Goal: Check status: Check status

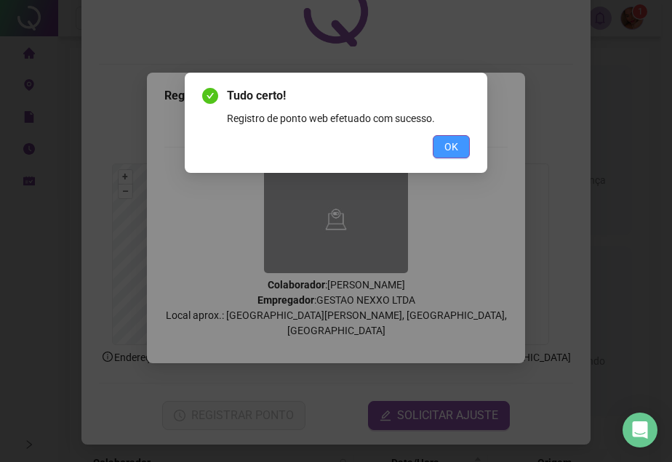
click at [469, 137] on button "OK" at bounding box center [451, 146] width 37 height 23
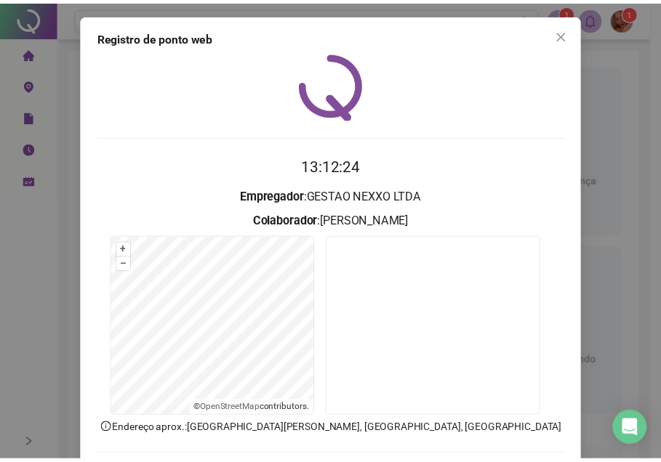
scroll to position [0, 0]
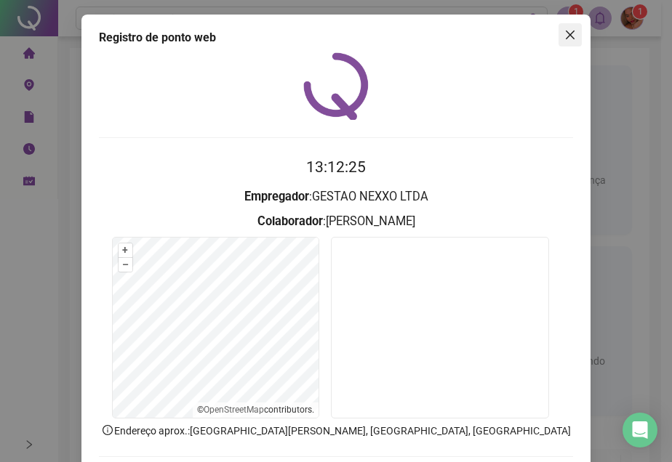
click at [564, 32] on icon "close" at bounding box center [570, 35] width 12 height 12
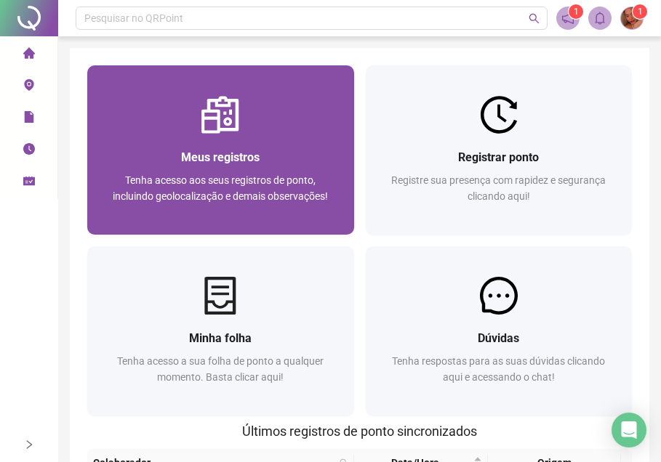
click at [248, 180] on span "Tenha acesso aos seus registros de ponto, incluindo geolocalização e demais obs…" at bounding box center [220, 189] width 215 height 28
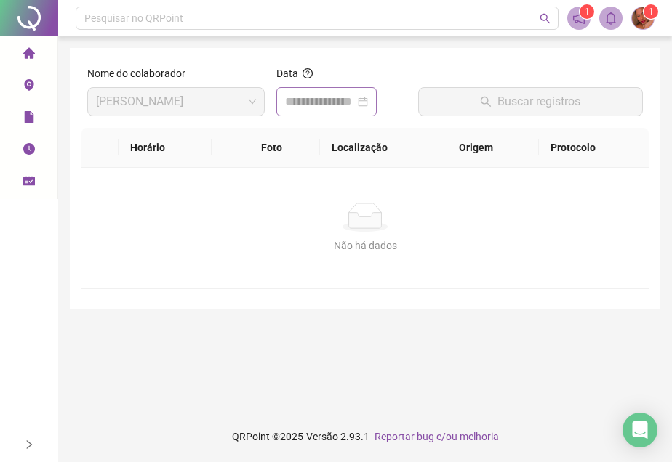
click at [377, 99] on div at bounding box center [326, 101] width 100 height 29
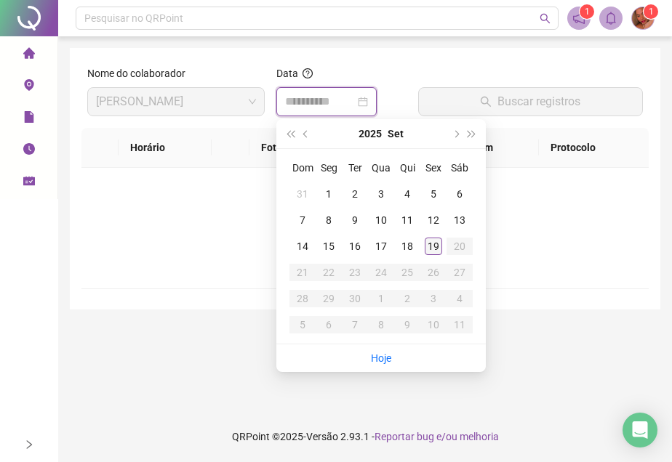
type input "**********"
click at [425, 242] on div "19" at bounding box center [433, 246] width 17 height 17
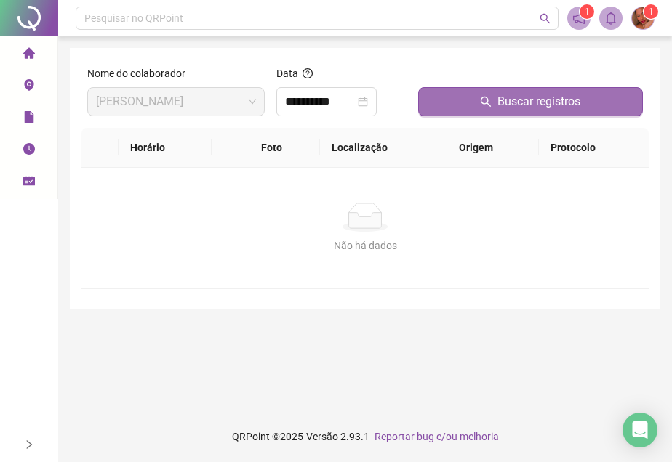
click at [508, 106] on span "Buscar registros" at bounding box center [538, 101] width 83 height 17
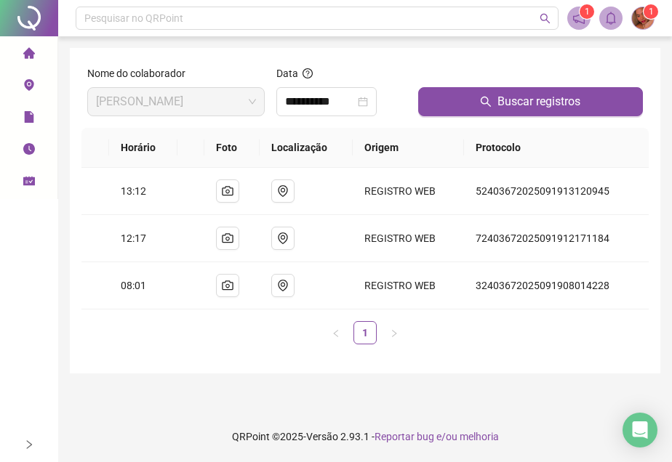
click at [24, 58] on icon "home" at bounding box center [29, 53] width 12 height 12
